Goal: Navigation & Orientation: Find specific page/section

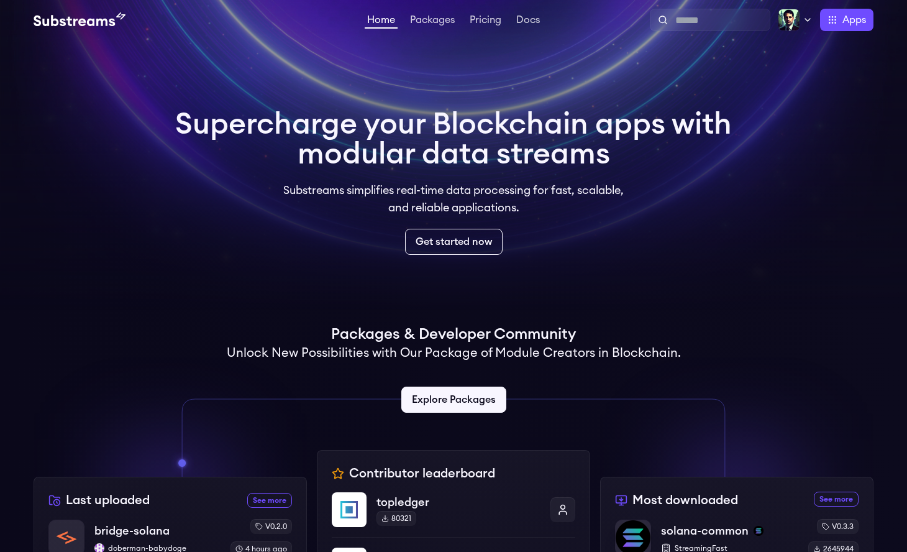
scroll to position [245, 0]
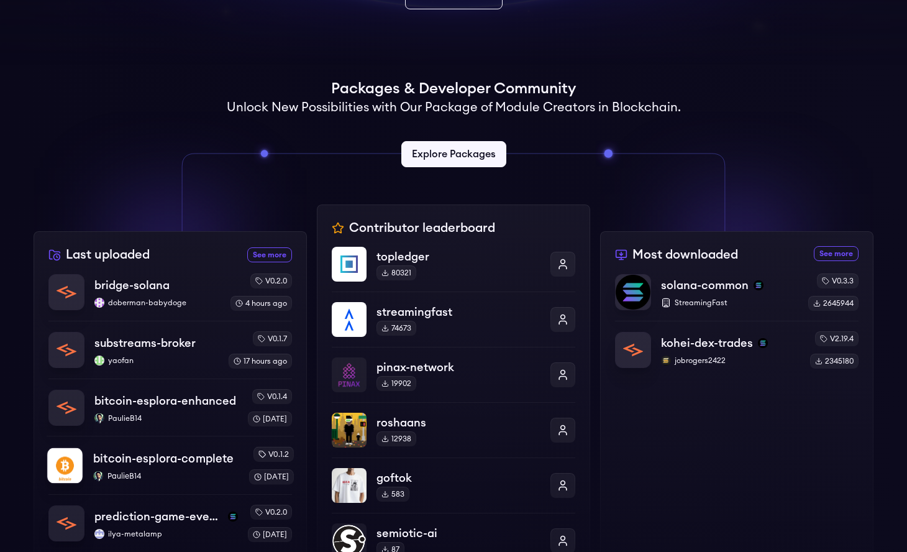
click at [120, 474] on p "PaulieB14" at bounding box center [165, 476] width 145 height 10
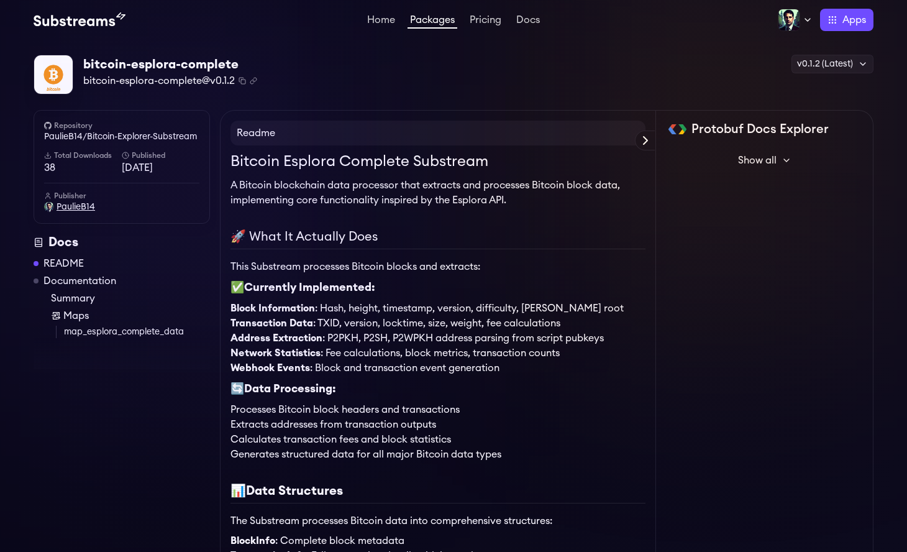
click at [78, 207] on span "PaulieB14" at bounding box center [76, 207] width 39 height 12
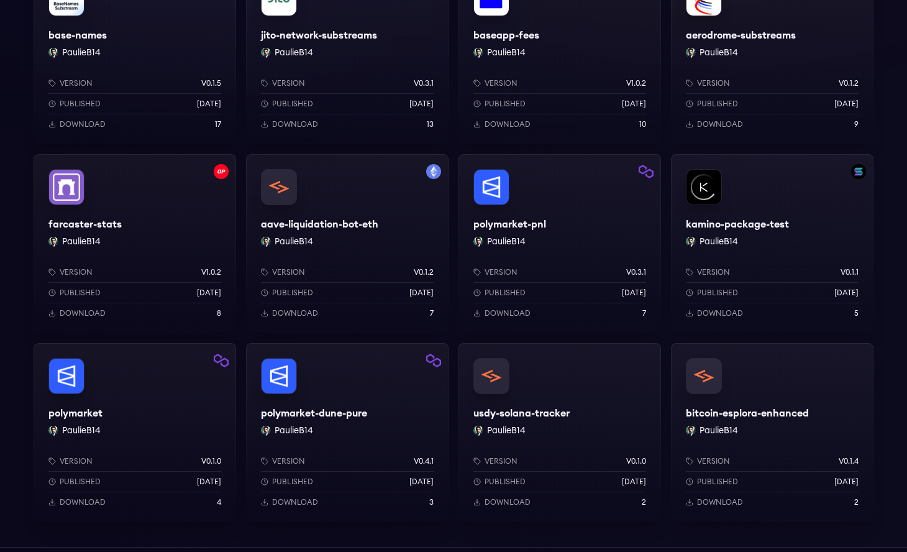
scroll to position [184, 0]
